Goal: Use online tool/utility

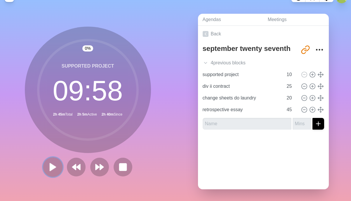
click at [50, 166] on polygon at bounding box center [53, 166] width 6 height 7
click at [305, 85] on icon at bounding box center [304, 86] width 6 height 6
type input "change sheets do laundry"
type input "20"
type input "retrospective essay"
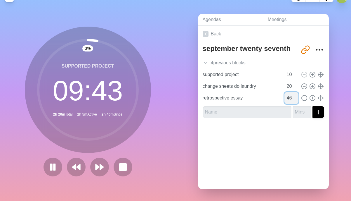
click at [296, 96] on input "46" at bounding box center [292, 98] width 14 height 12
click at [296, 96] on input "47" at bounding box center [292, 98] width 14 height 12
click at [296, 96] on input "48" at bounding box center [292, 98] width 14 height 12
click at [296, 96] on input "49" at bounding box center [292, 98] width 14 height 12
click at [296, 96] on input "50" at bounding box center [292, 98] width 14 height 12
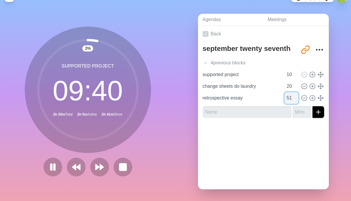
click at [296, 96] on input "51" at bounding box center [292, 98] width 14 height 12
click at [296, 96] on input "52" at bounding box center [292, 98] width 14 height 12
click at [296, 96] on input "53" at bounding box center [292, 98] width 14 height 12
click at [296, 96] on input "54" at bounding box center [292, 98] width 14 height 12
click at [296, 96] on input "55" at bounding box center [292, 98] width 14 height 12
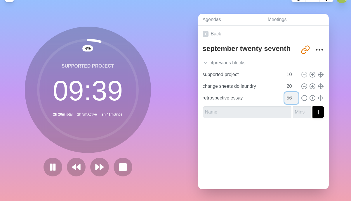
click at [296, 96] on input "56" at bounding box center [292, 98] width 14 height 12
click at [296, 96] on input "57" at bounding box center [292, 98] width 14 height 12
click at [296, 96] on input "58" at bounding box center [292, 98] width 14 height 12
click at [296, 96] on input "59" at bounding box center [292, 98] width 14 height 12
type input "60"
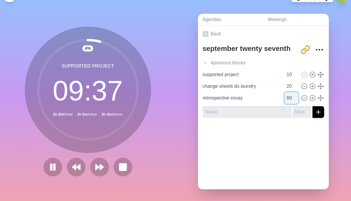
click at [296, 96] on input "60" at bounding box center [292, 98] width 14 height 12
